Goal: Check status: Check status

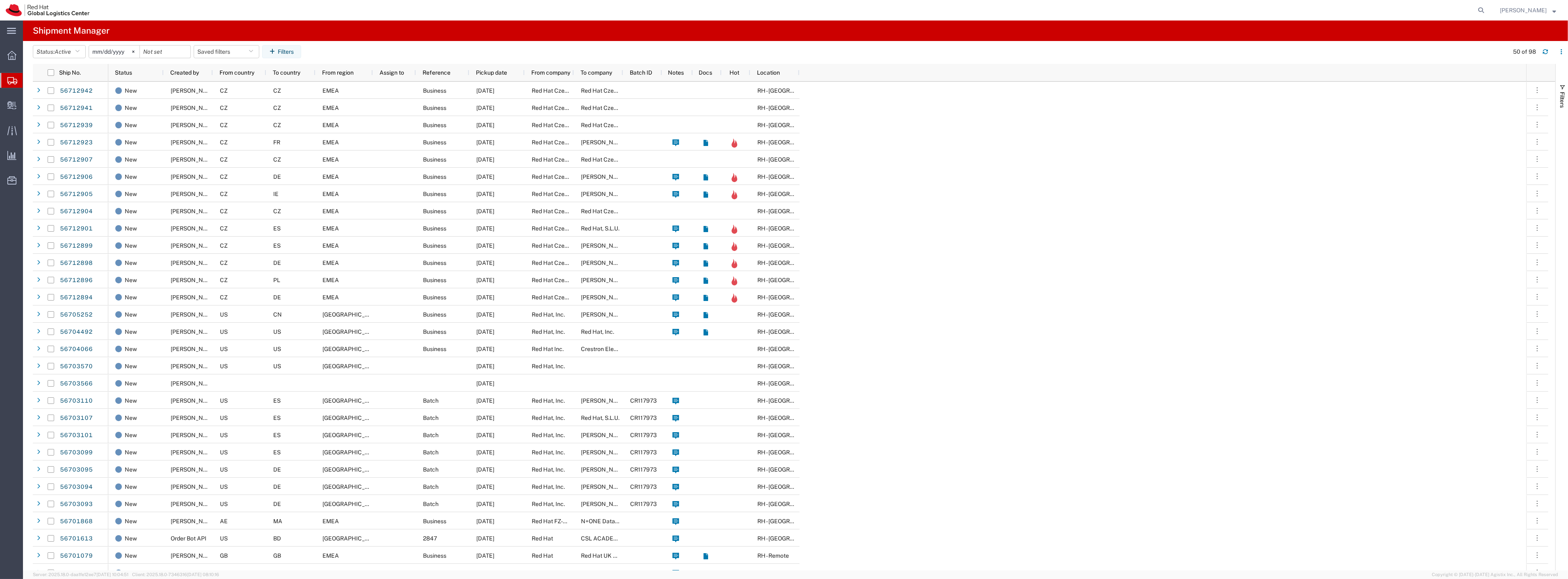
click at [10, 78] on icon at bounding box center [12, 81] width 10 height 7
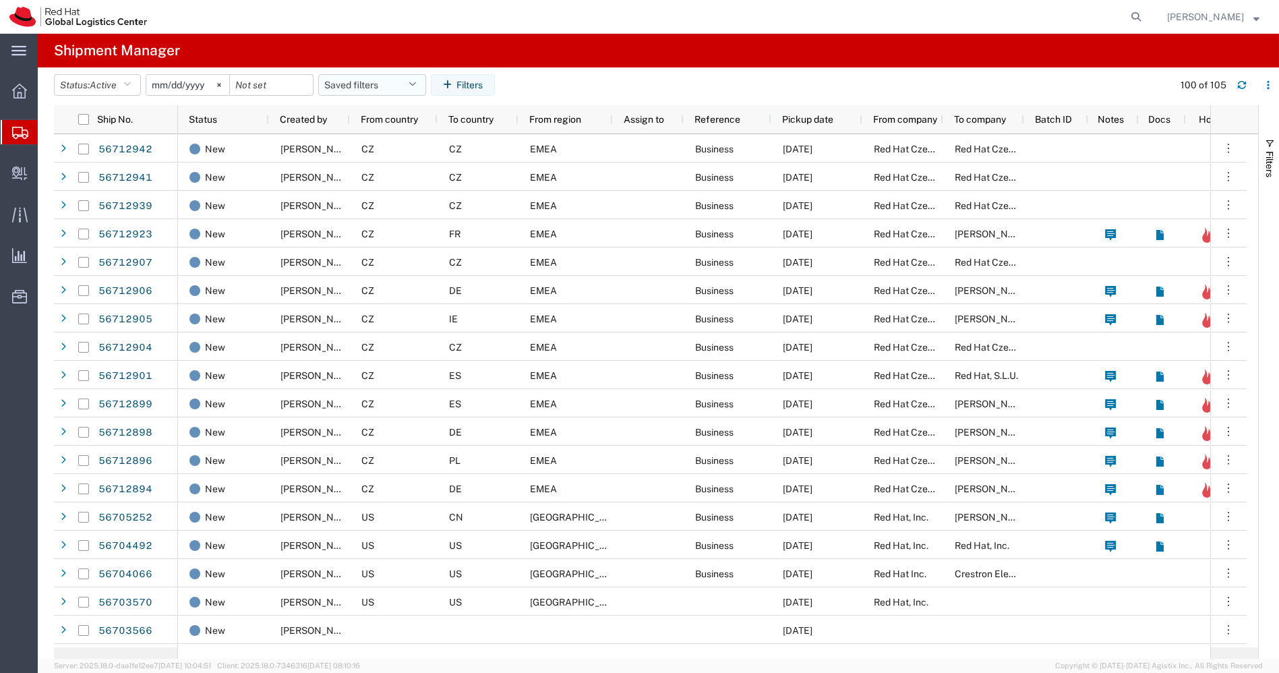
click at [416, 86] on icon "button" at bounding box center [411, 84] width 7 height 9
click at [371, 140] on span "APAC" at bounding box center [408, 143] width 177 height 25
type input "[DATE]"
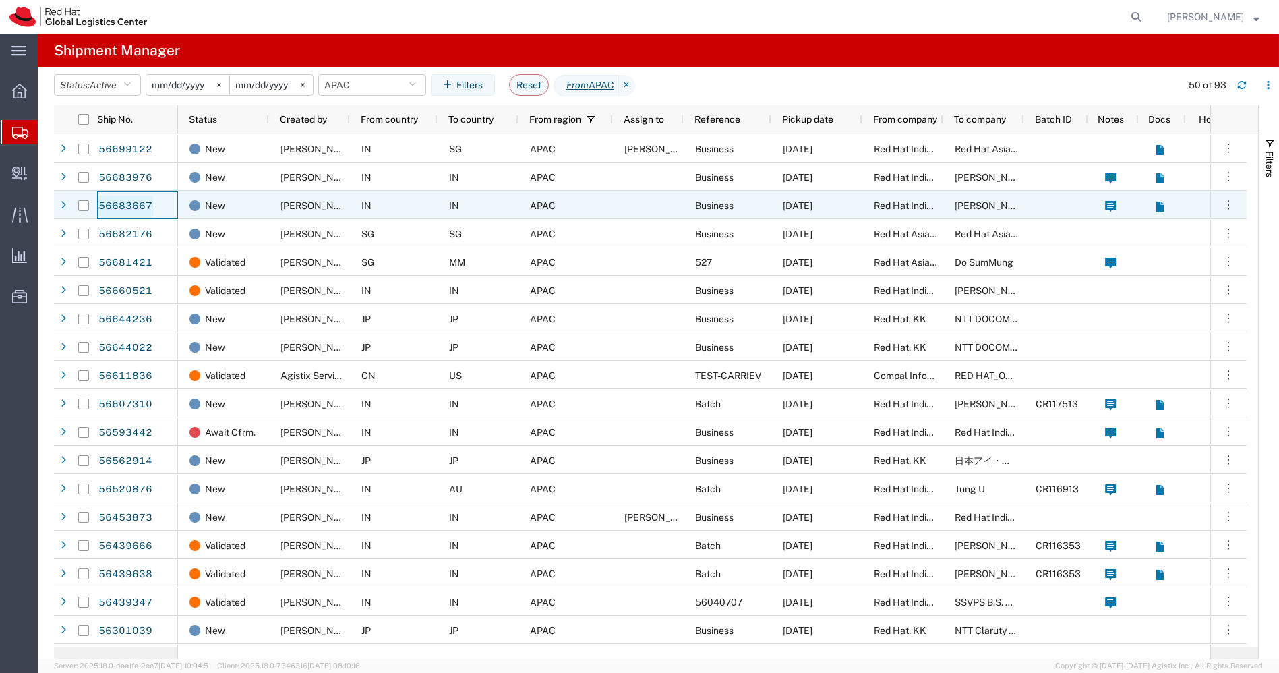
click at [135, 202] on link "56683667" at bounding box center [125, 206] width 55 height 22
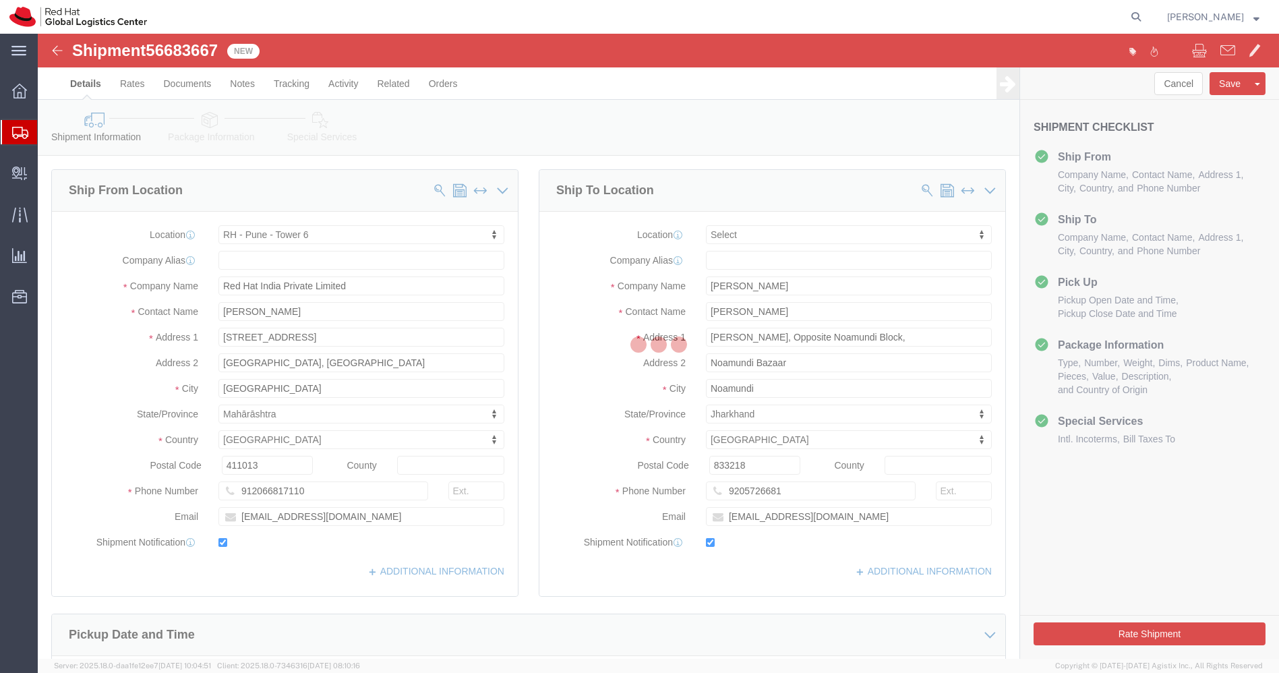
select select "38432"
select select
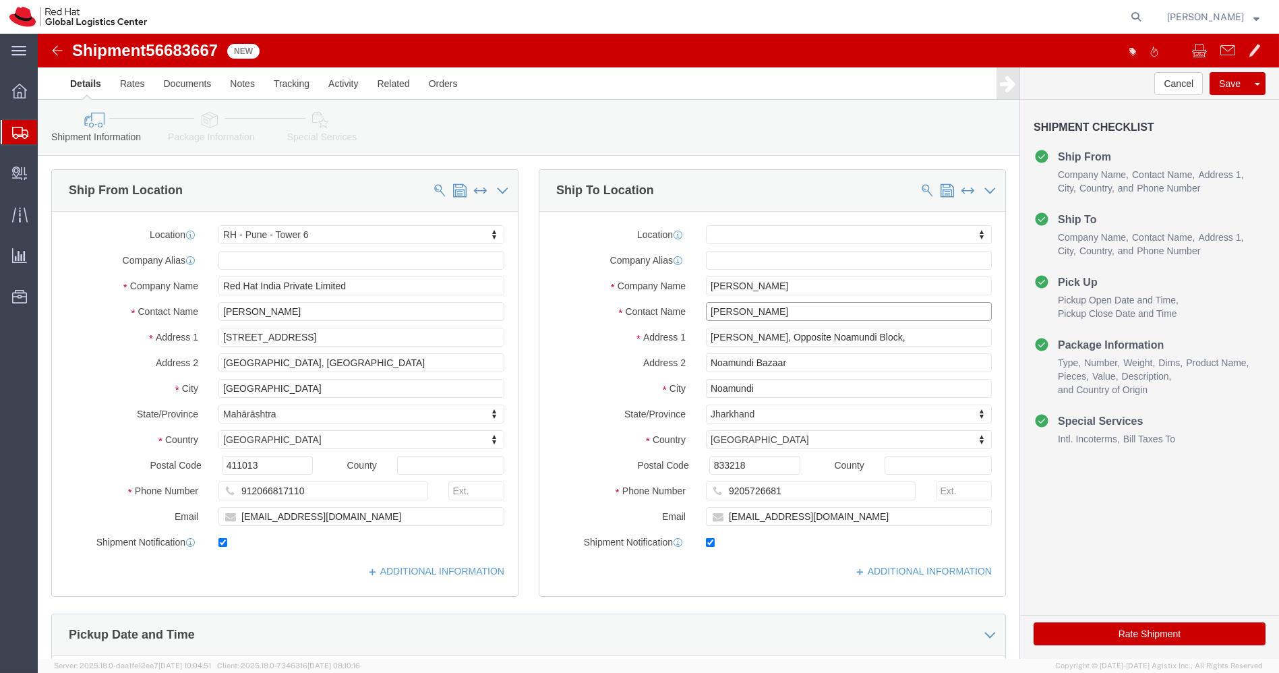
drag, startPoint x: 747, startPoint y: 268, endPoint x: 507, endPoint y: 283, distance: 241.1
click div "Contact Name [PERSON_NAME]"
click img
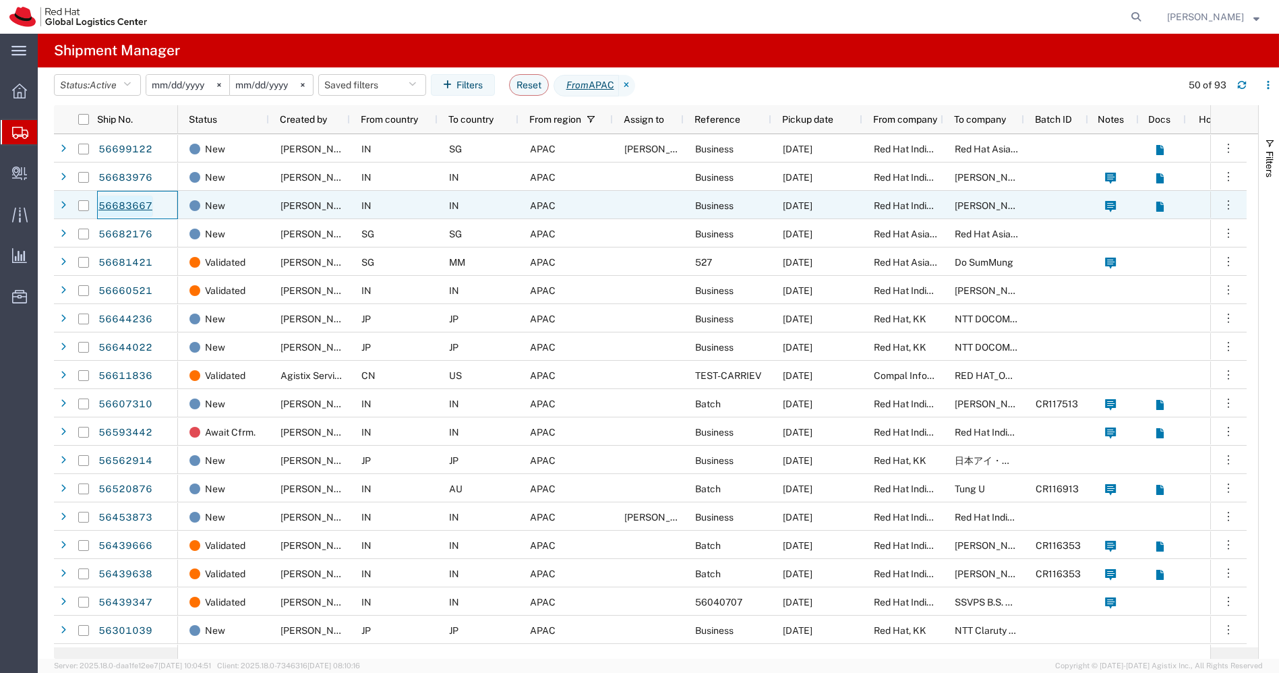
click at [127, 205] on link "56683667" at bounding box center [125, 206] width 55 height 22
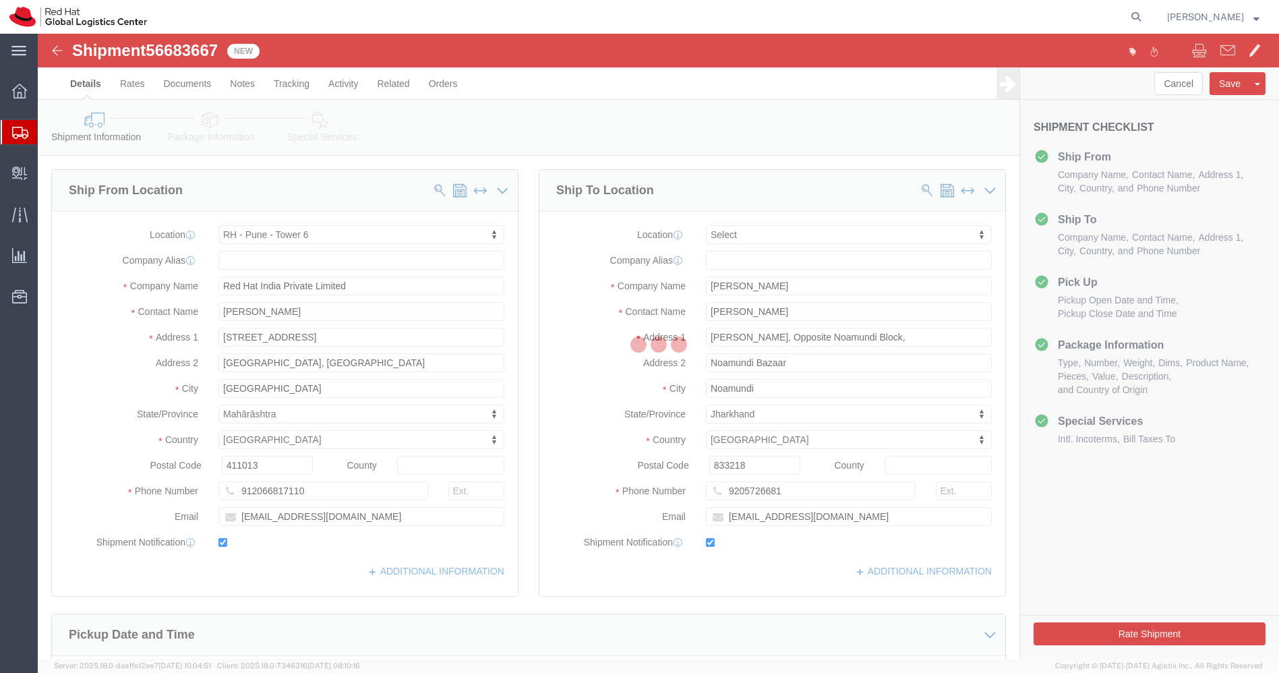
select select "38432"
select select
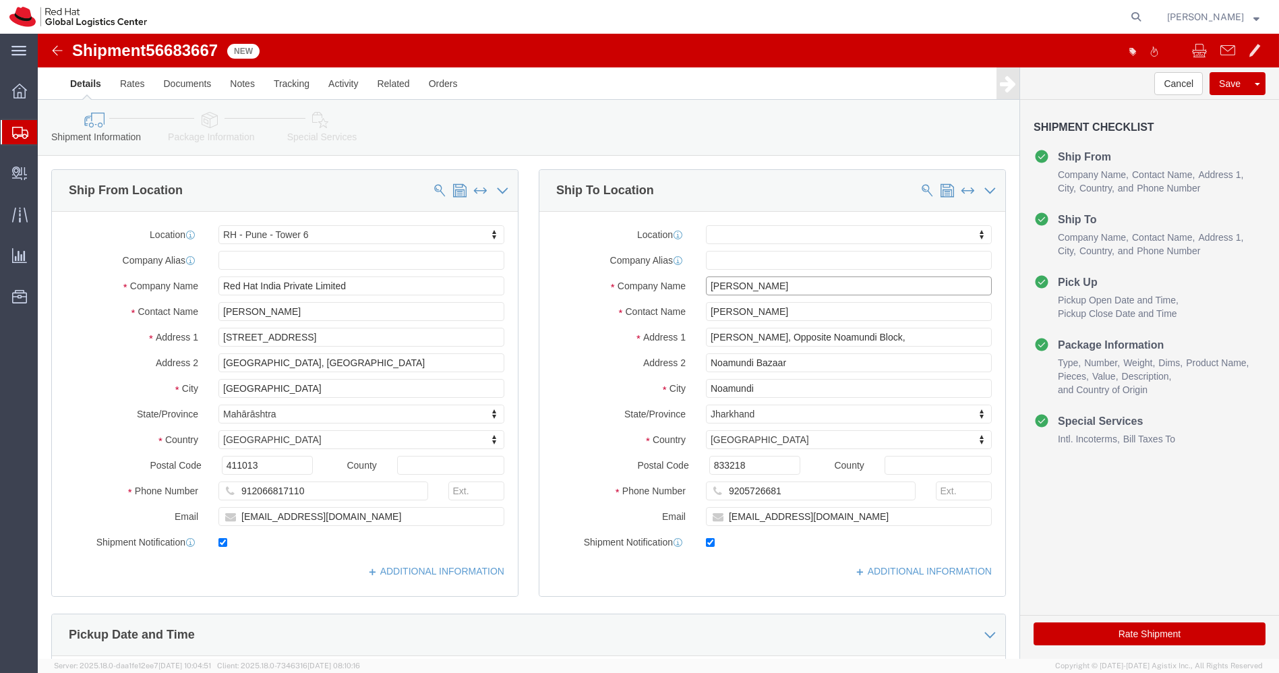
click input "[PERSON_NAME]"
click img
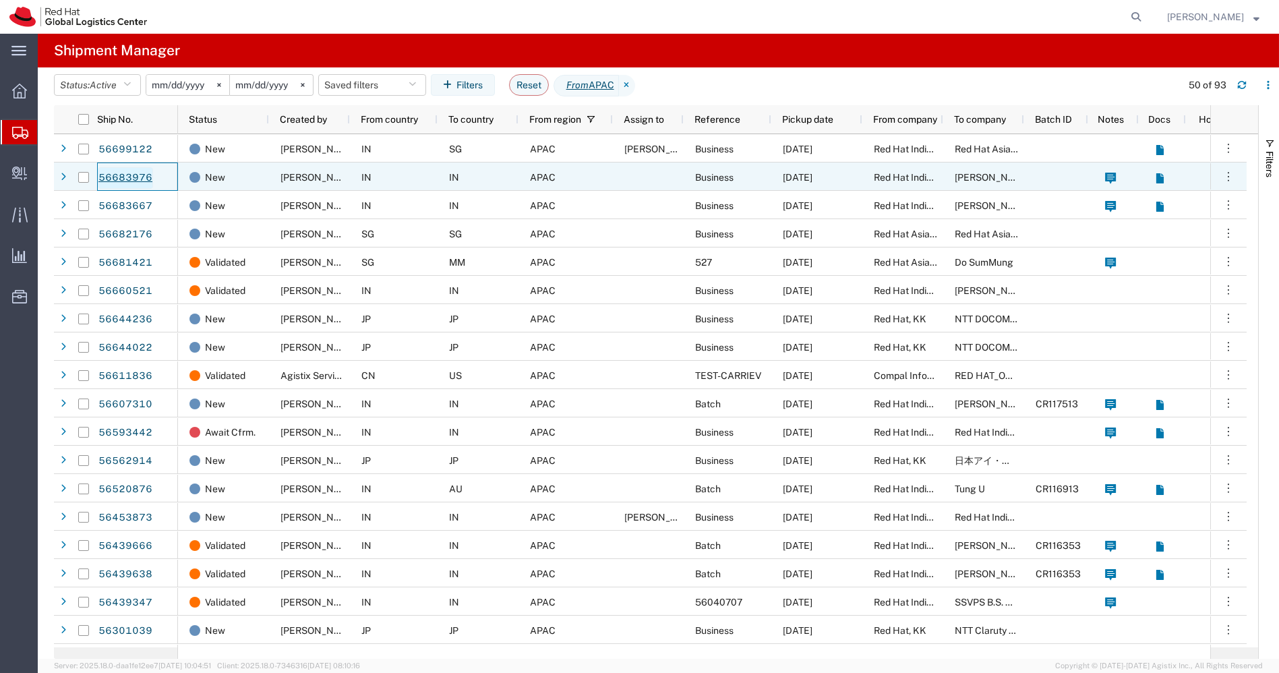
click at [115, 177] on link "56683976" at bounding box center [125, 178] width 55 height 22
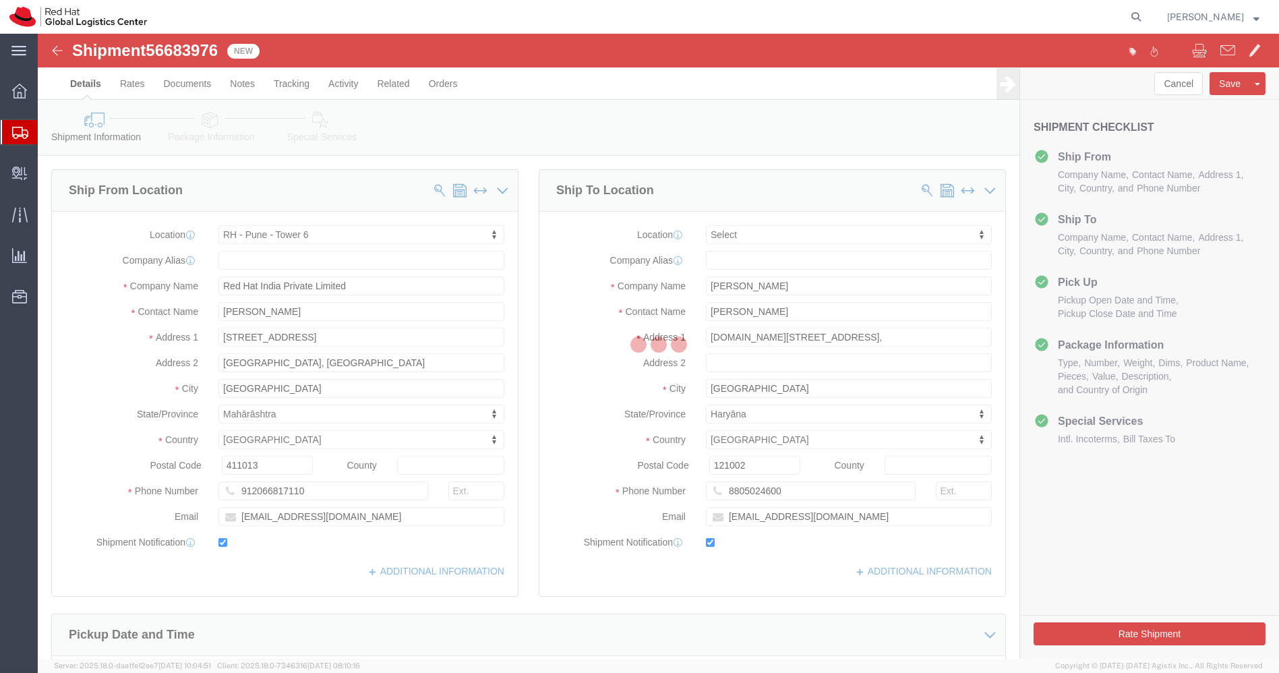
select select "38432"
select select
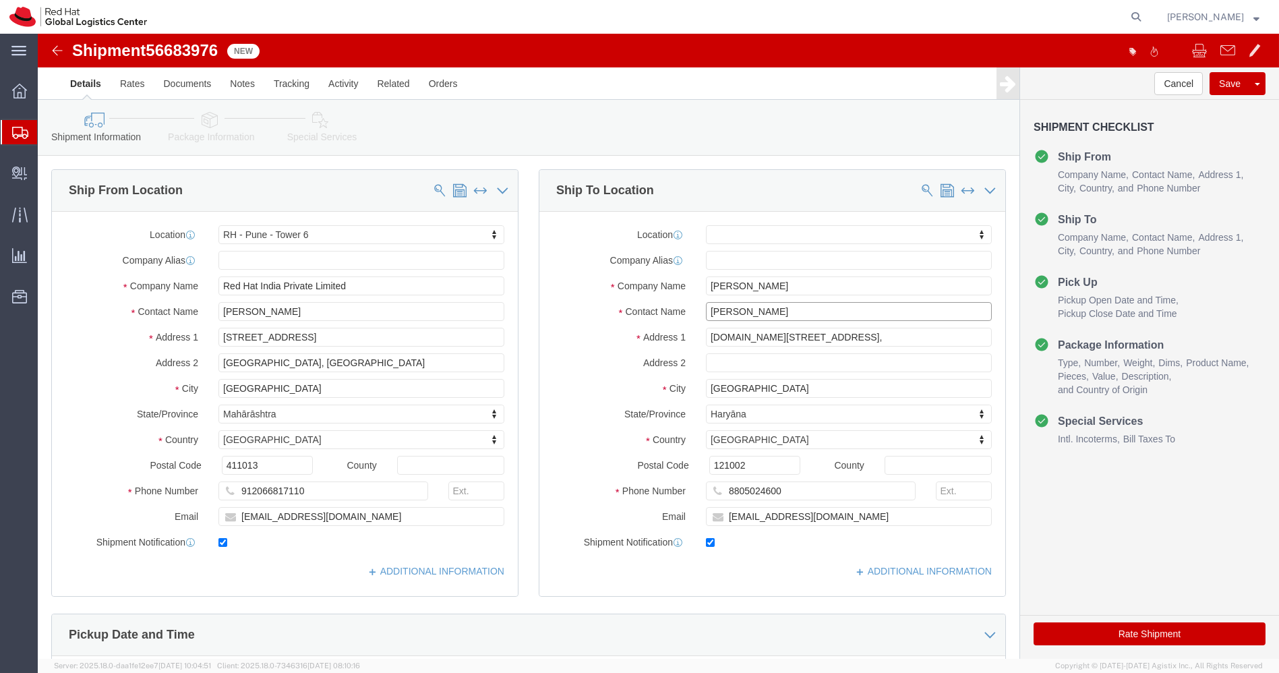
drag, startPoint x: 814, startPoint y: 305, endPoint x: 549, endPoint y: 279, distance: 266.9
click div "Contact Name [PERSON_NAME]"
click img
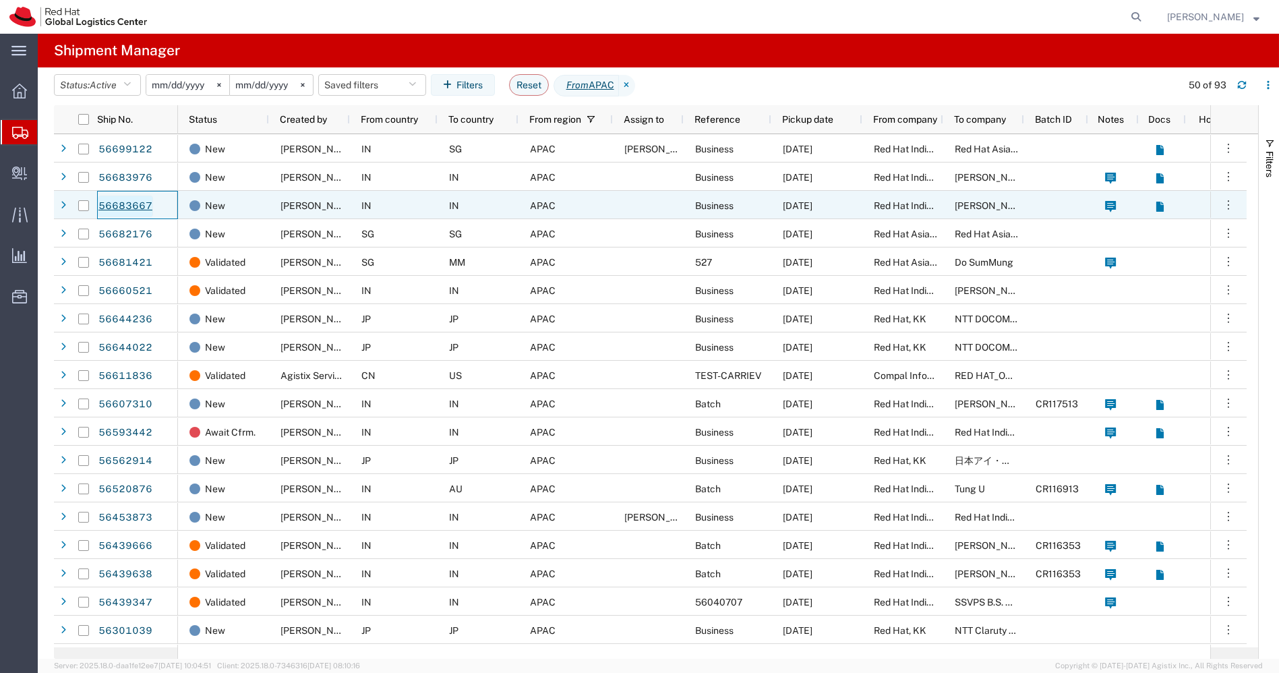
click at [131, 202] on link "56683667" at bounding box center [125, 206] width 55 height 22
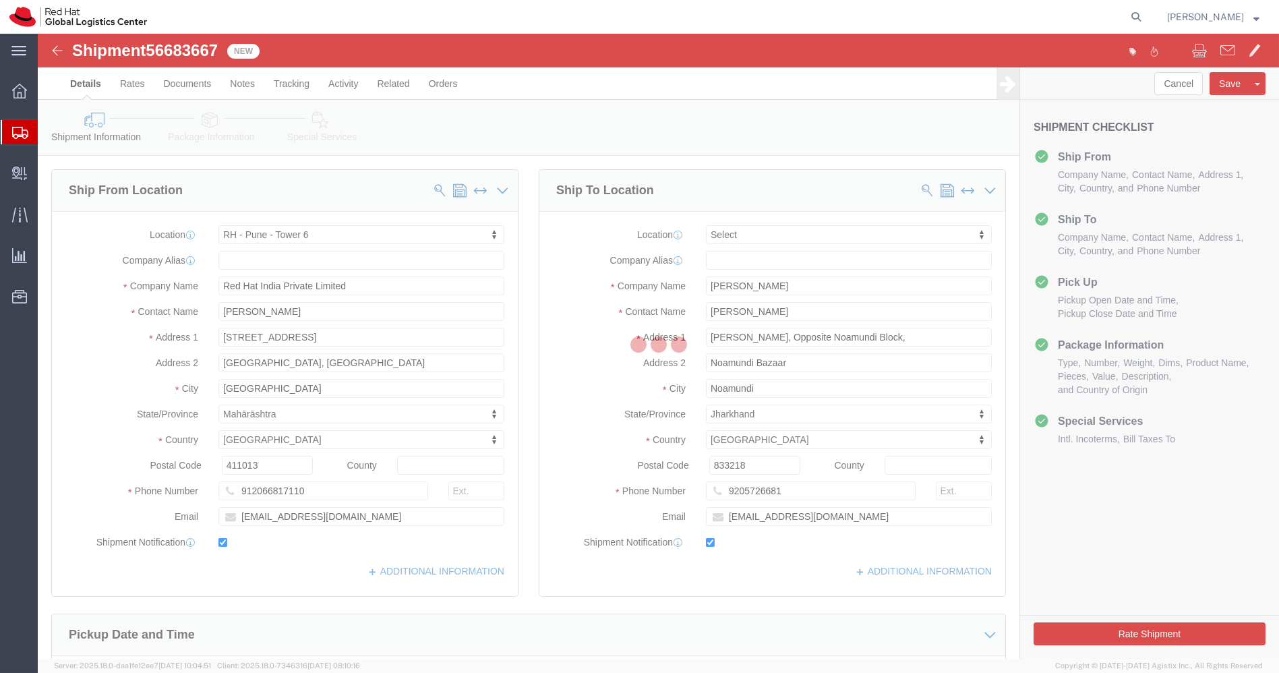
select select "38432"
select select
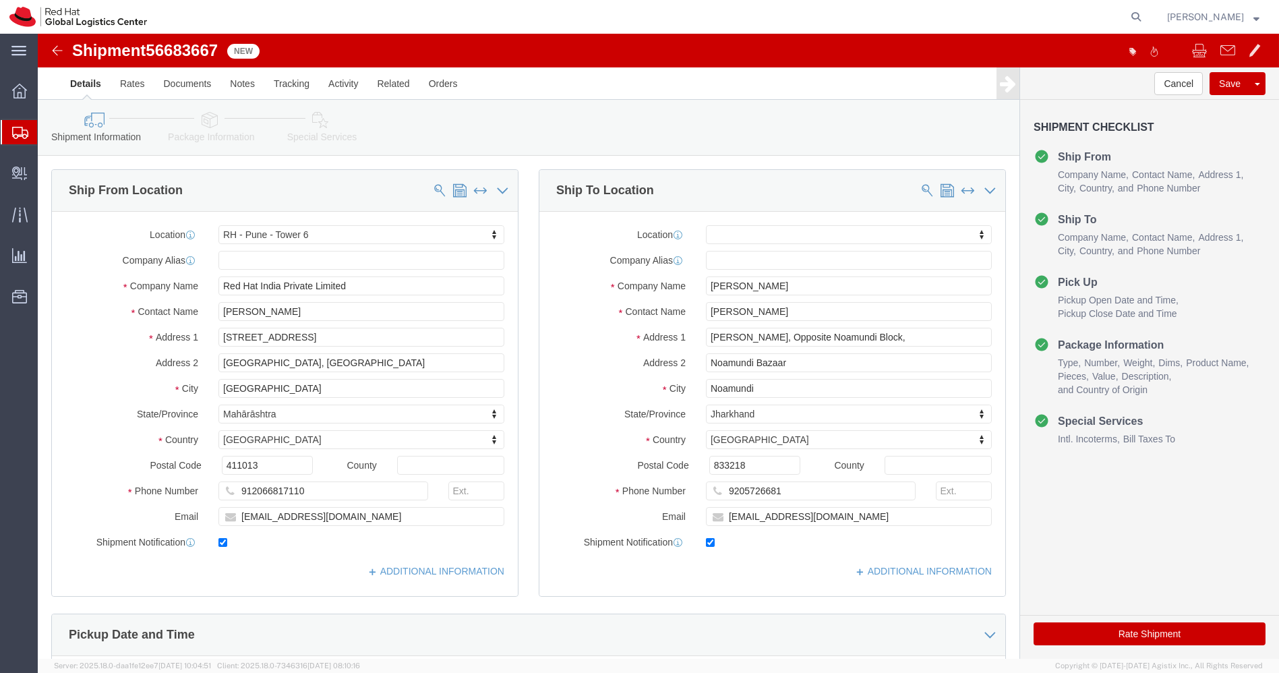
click icon
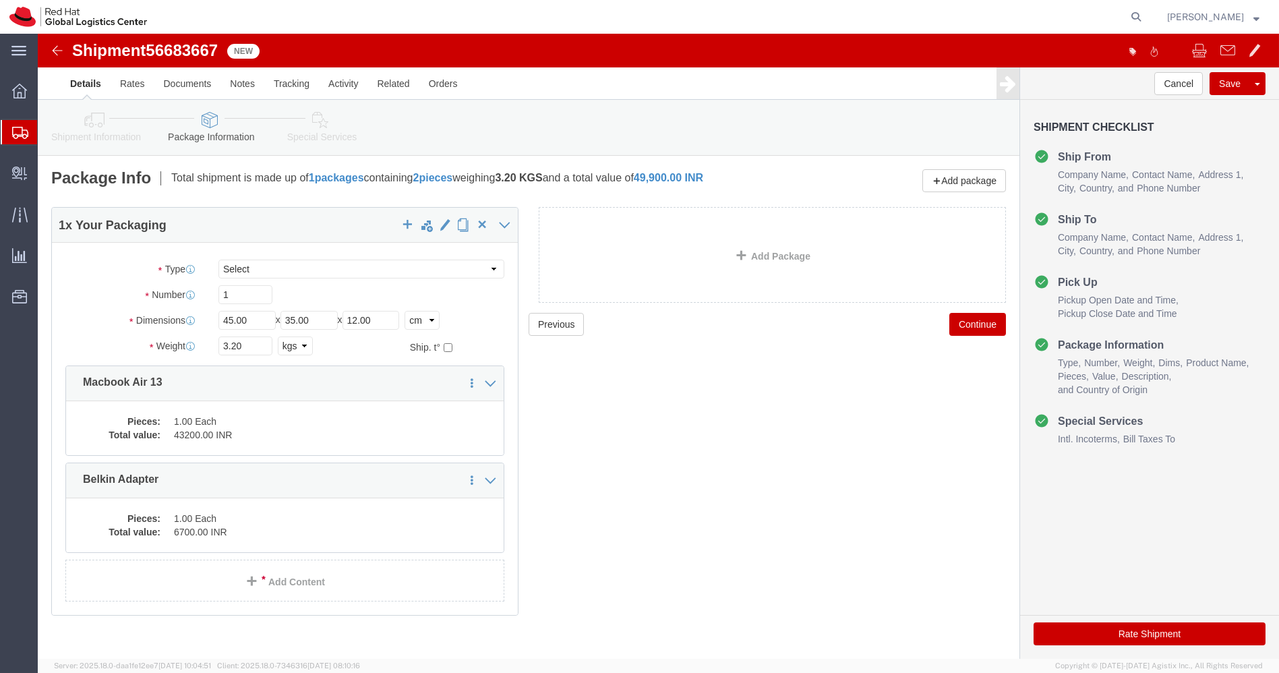
click at [18, 131] on icon at bounding box center [20, 133] width 16 height 12
